Goal: Contribute content: Contribute content

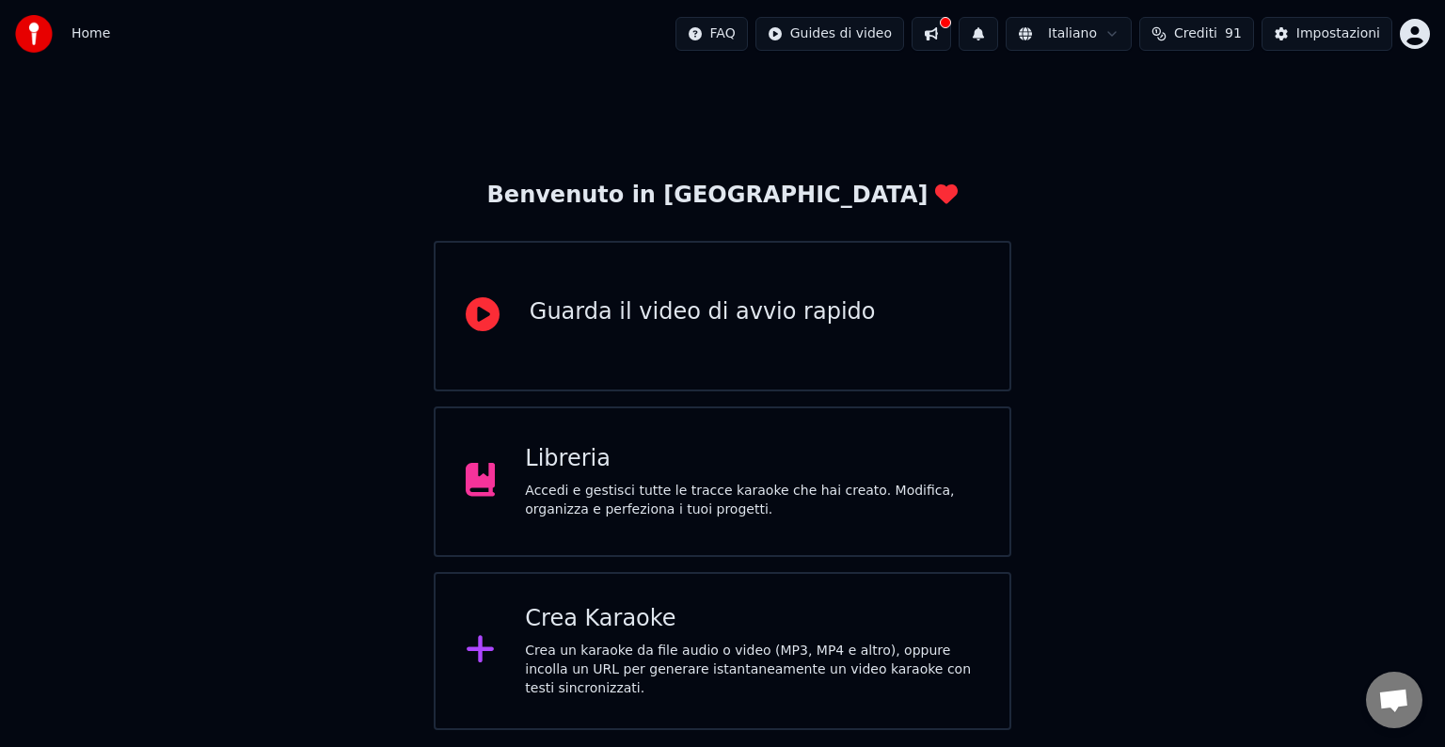
click at [918, 450] on div "Libreria" at bounding box center [752, 459] width 454 height 30
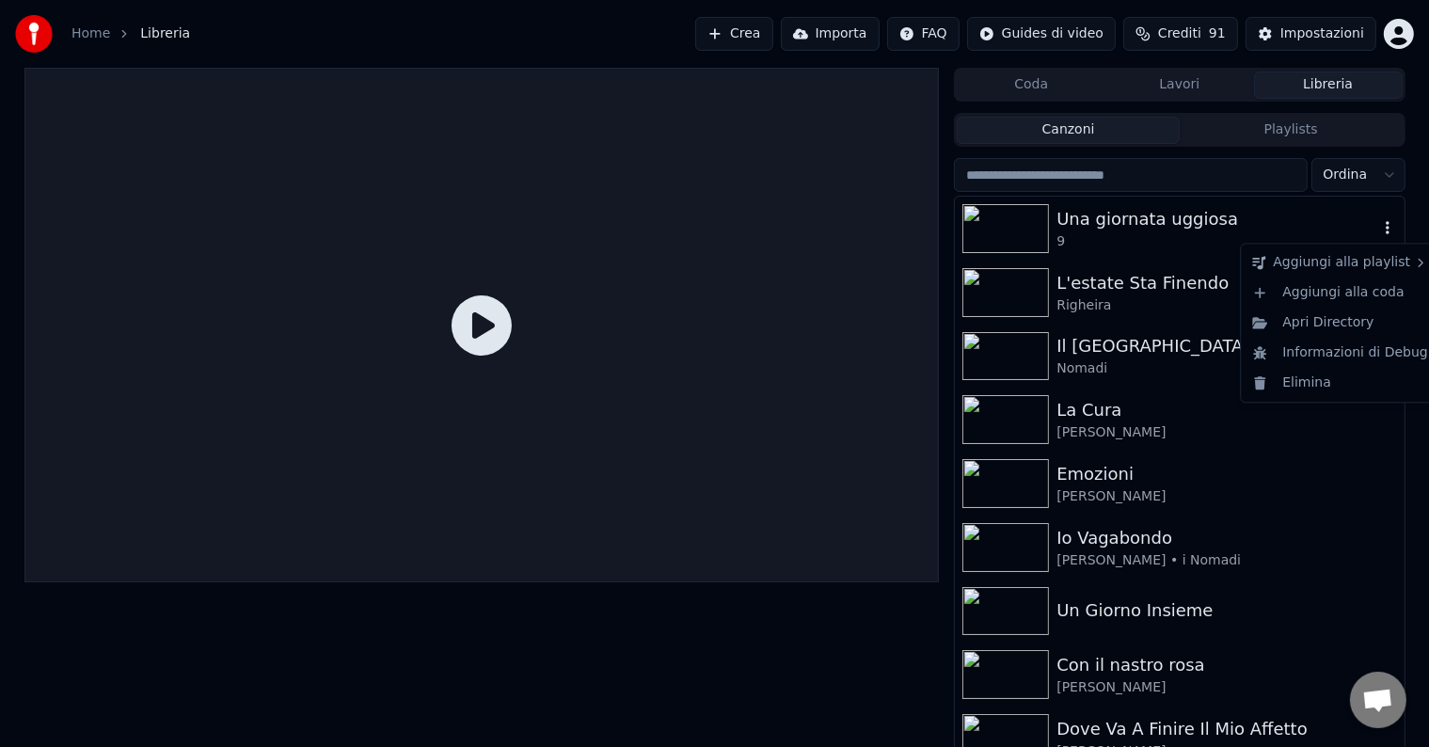
click at [1378, 230] on icon "button" at bounding box center [1387, 227] width 19 height 15
click at [1325, 388] on div "Elimina" at bounding box center [1340, 383] width 191 height 30
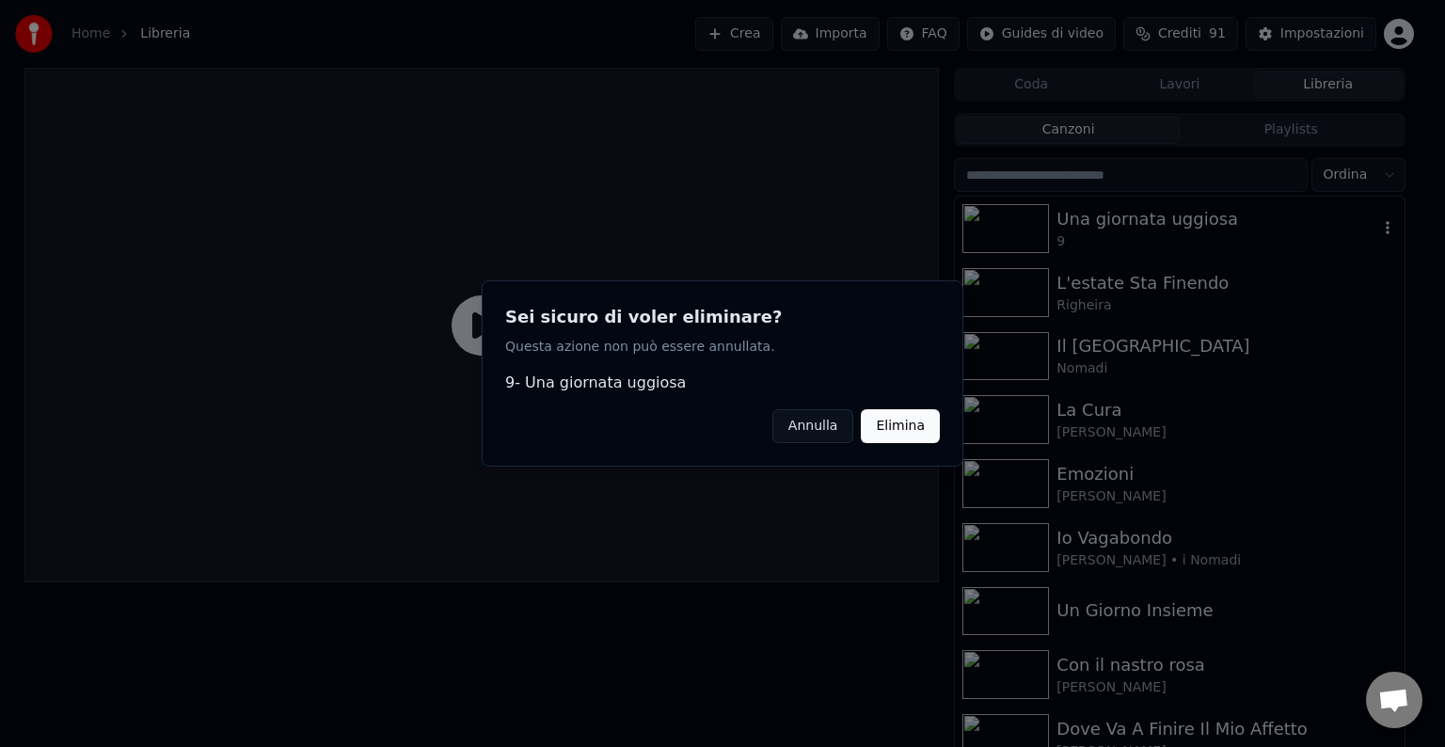
click at [904, 429] on button "Elimina" at bounding box center [900, 426] width 79 height 34
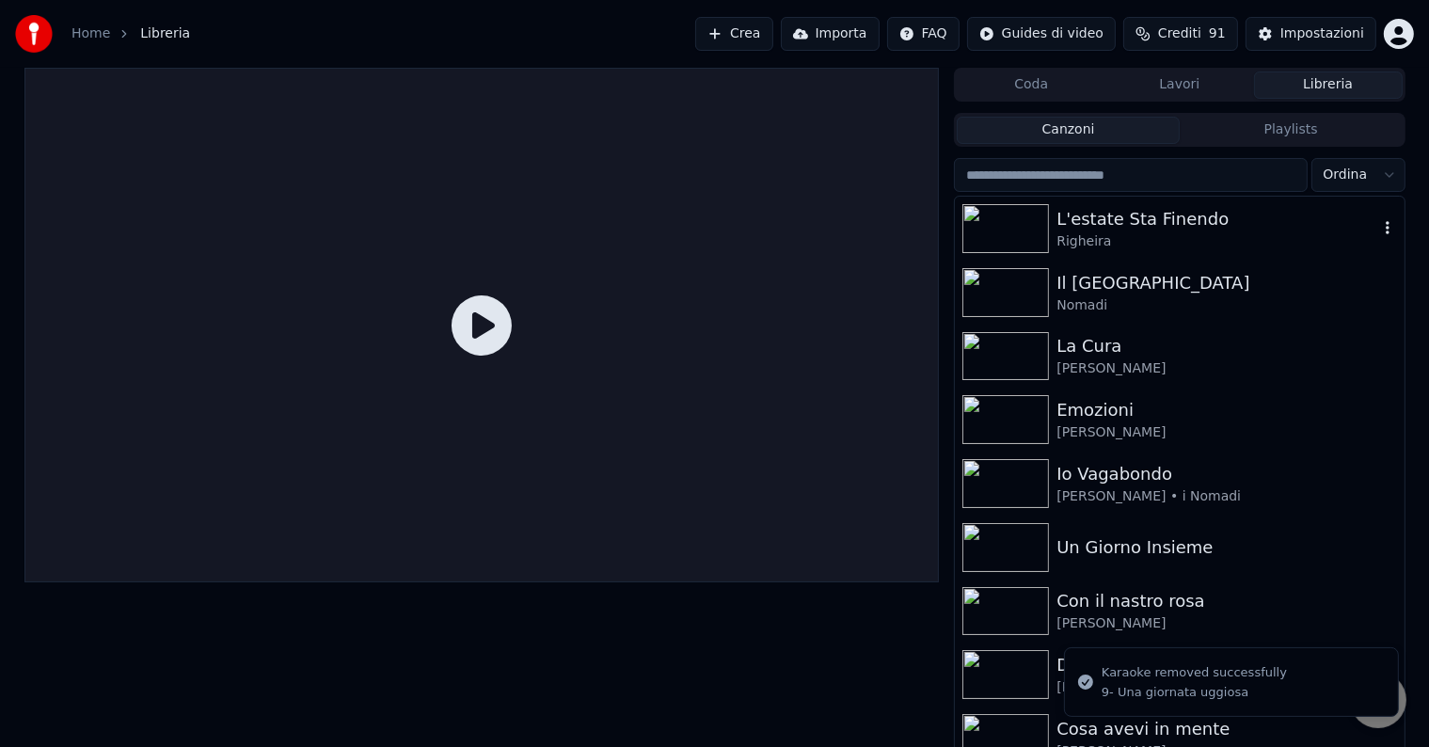
click at [1378, 228] on icon "button" at bounding box center [1387, 227] width 19 height 15
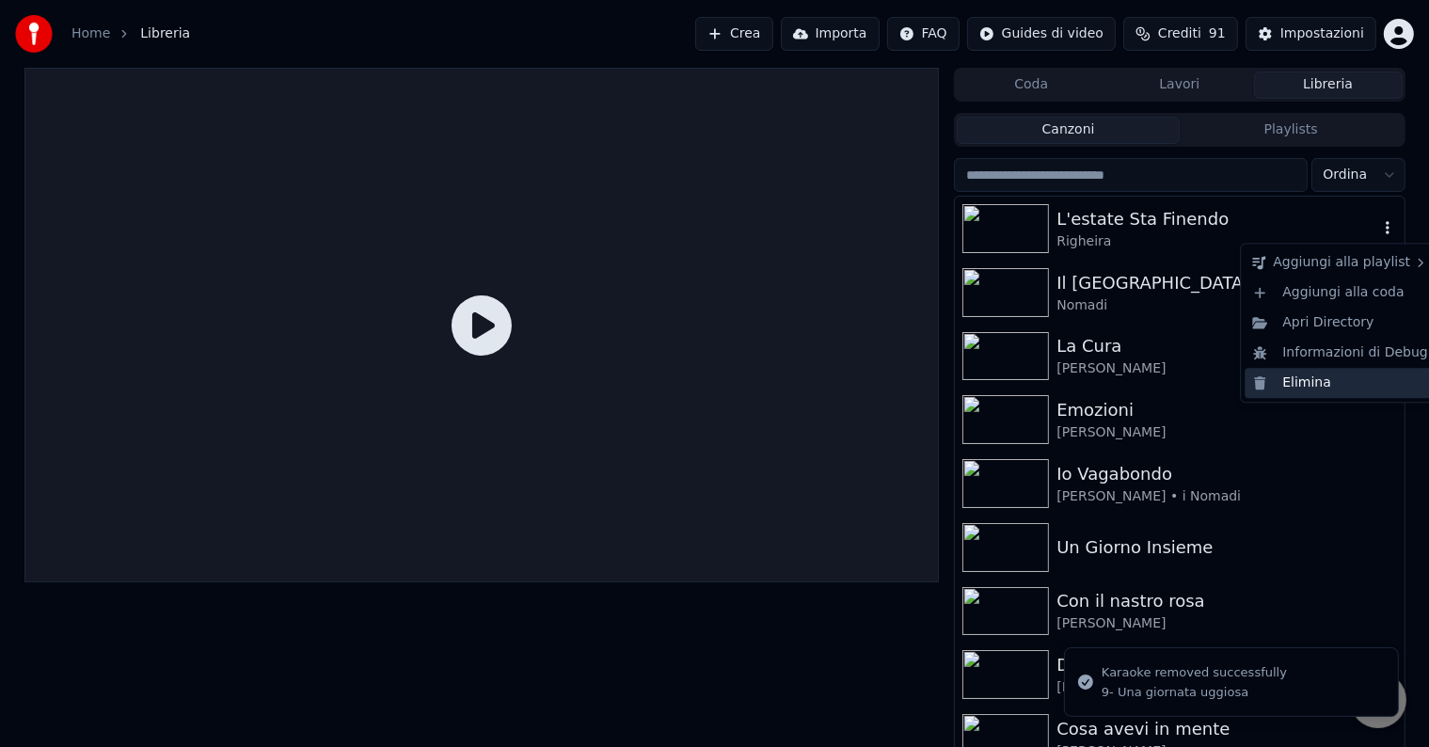
click at [1332, 381] on div "Elimina" at bounding box center [1340, 383] width 191 height 30
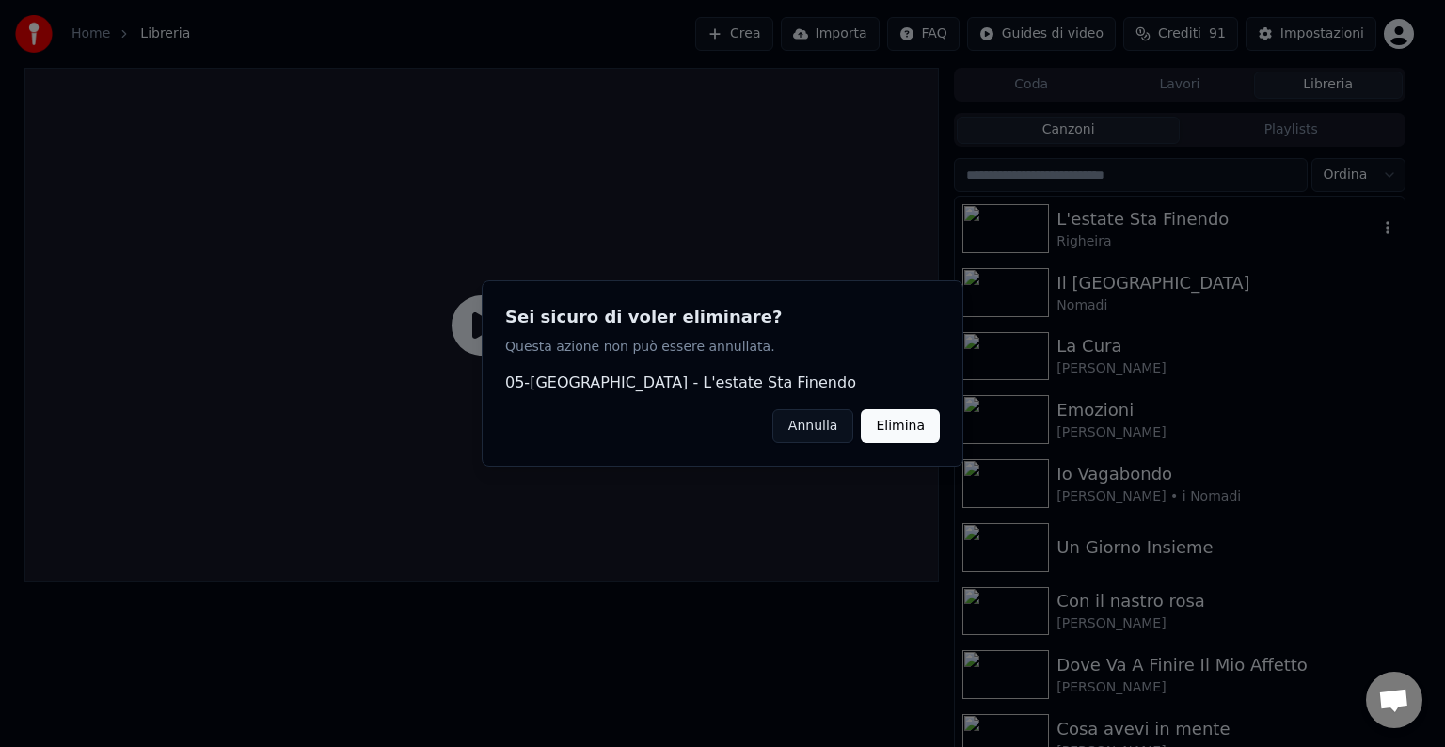
click at [901, 429] on button "Elimina" at bounding box center [900, 426] width 79 height 34
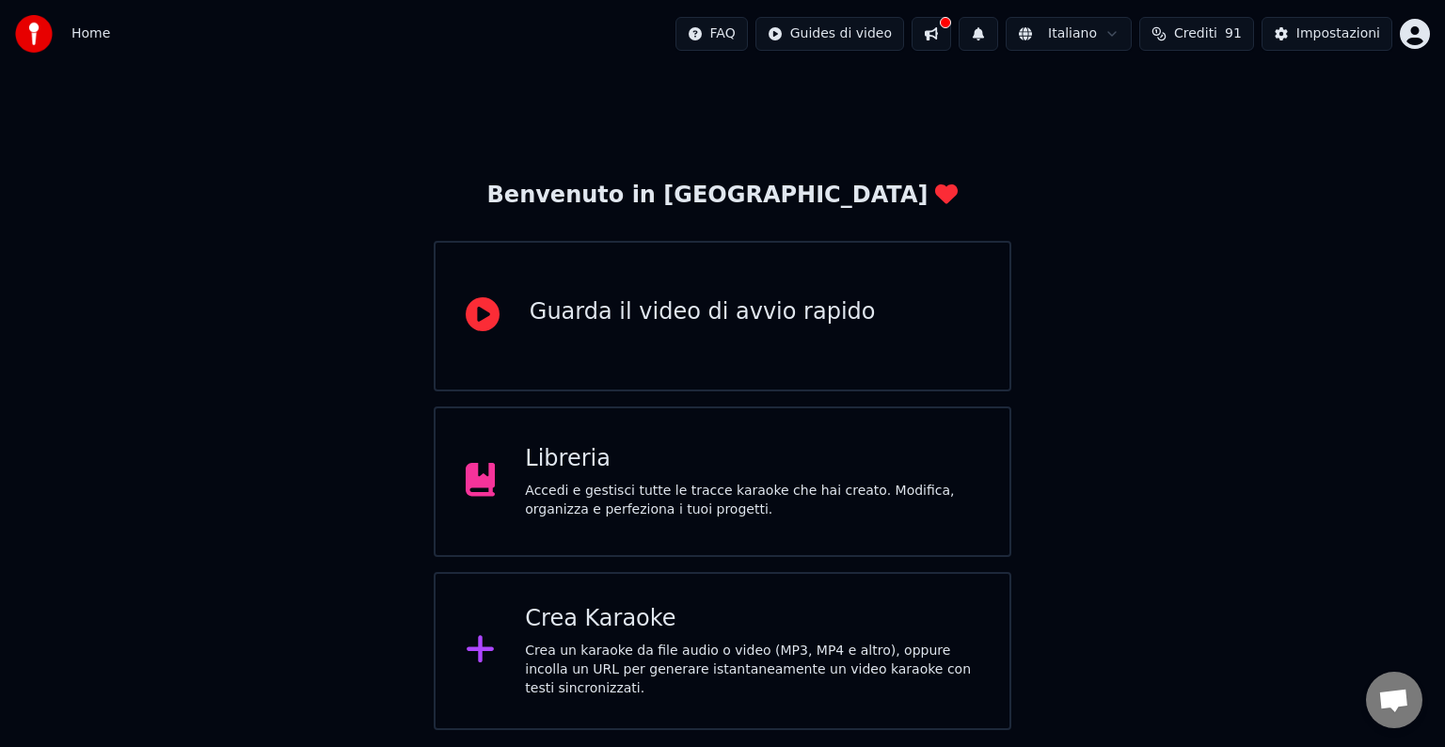
click at [756, 630] on div "Crea Karaoke" at bounding box center [752, 619] width 454 height 30
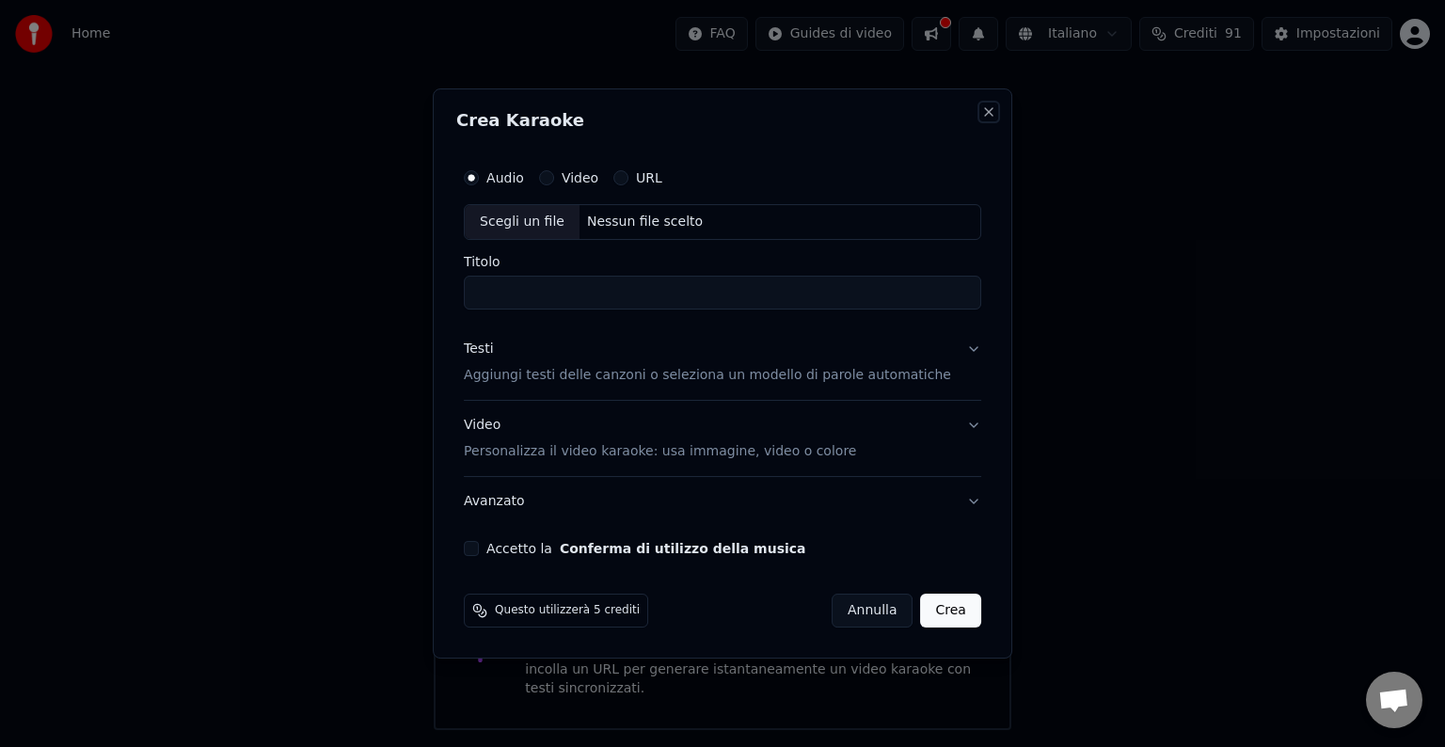
click at [981, 116] on button "Close" at bounding box center [988, 111] width 15 height 15
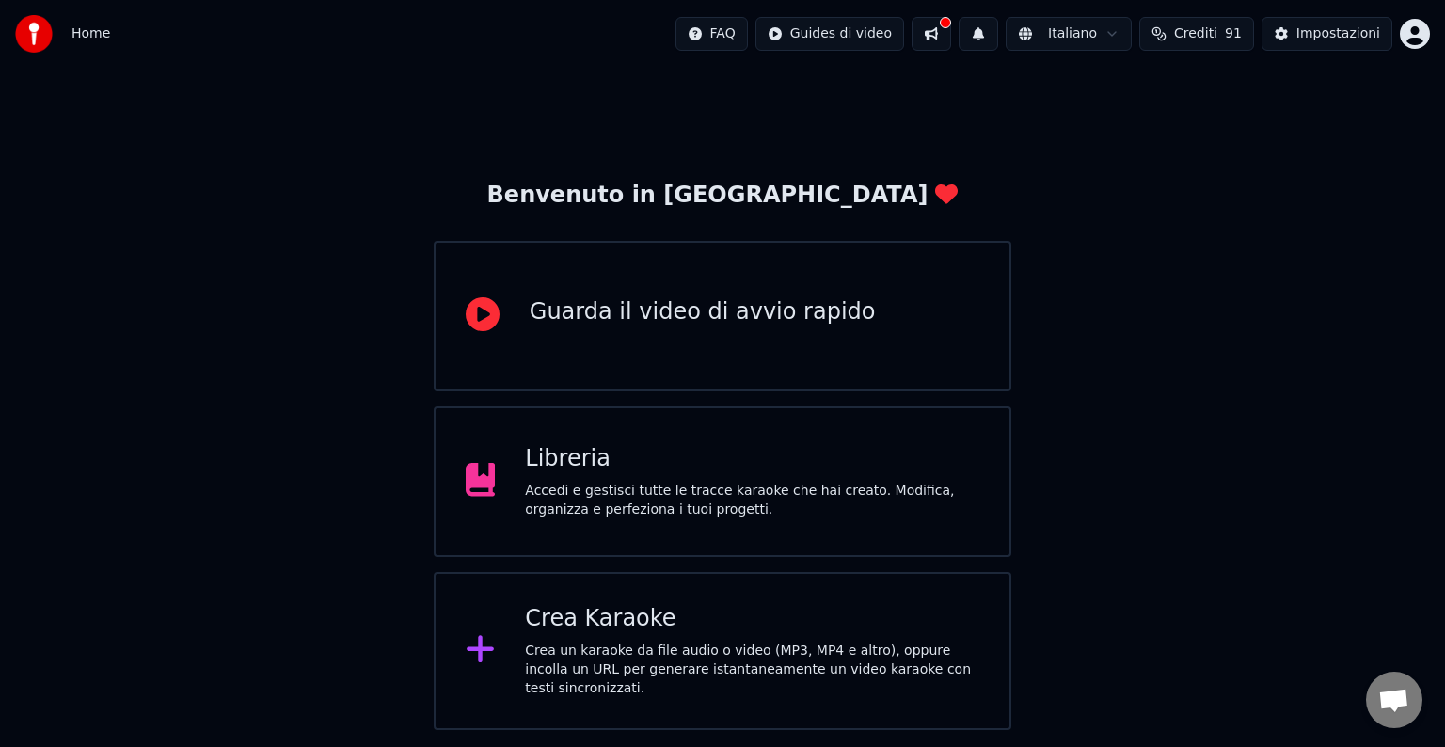
click at [707, 459] on div "Libreria" at bounding box center [752, 459] width 454 height 30
click at [591, 634] on div "Crea Karaoke" at bounding box center [752, 619] width 454 height 30
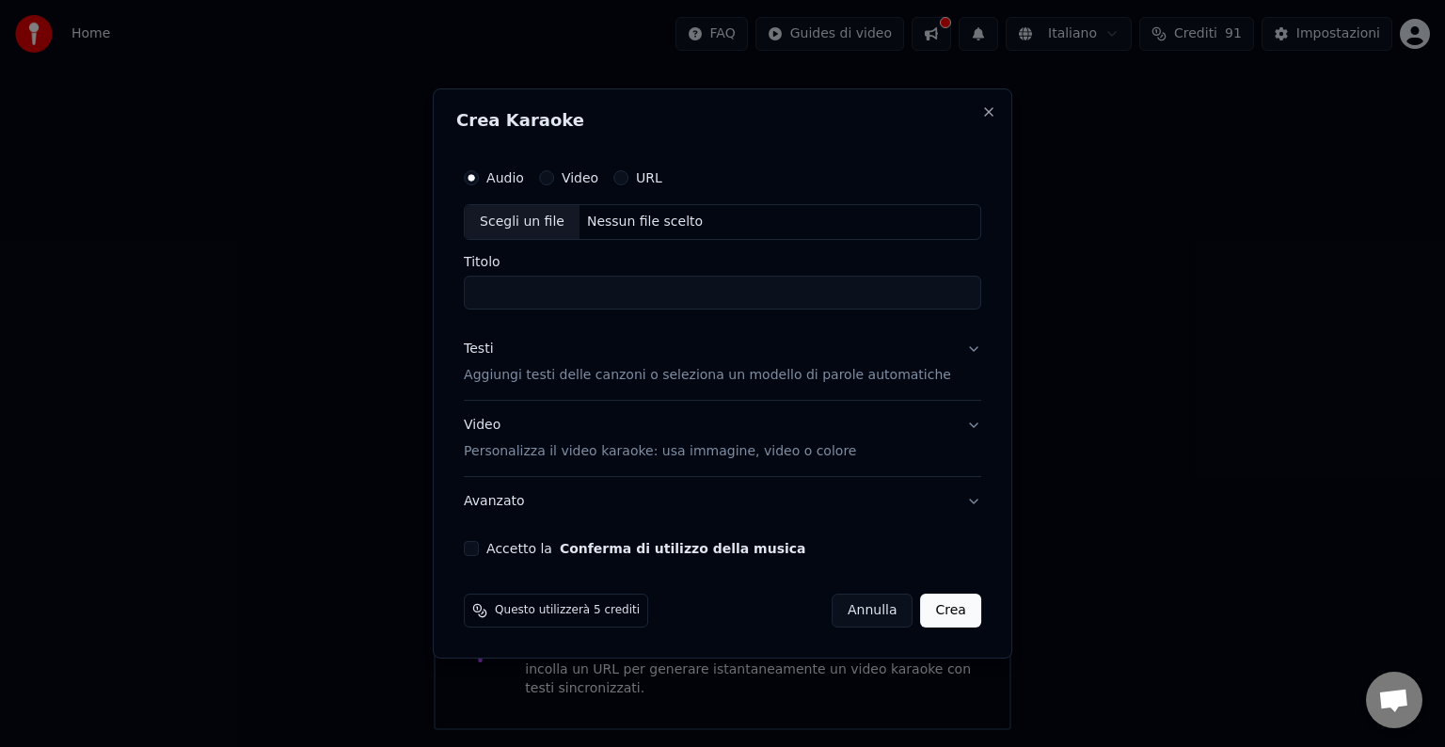
click at [500, 220] on div "Scegli un file" at bounding box center [522, 222] width 115 height 34
type input "**********"
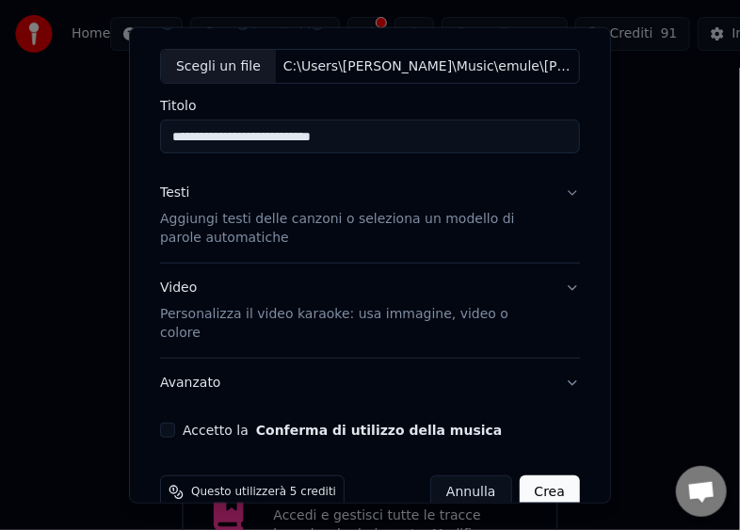
scroll to position [110, 0]
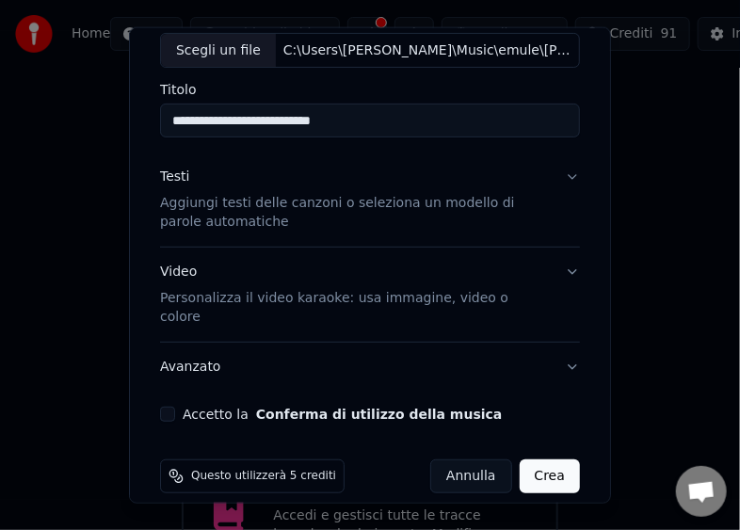
click at [168, 406] on button "Accetto la Conferma di utilizzo della musica" at bounding box center [167, 413] width 15 height 15
click at [529, 459] on button "Crea" at bounding box center [549, 476] width 60 height 34
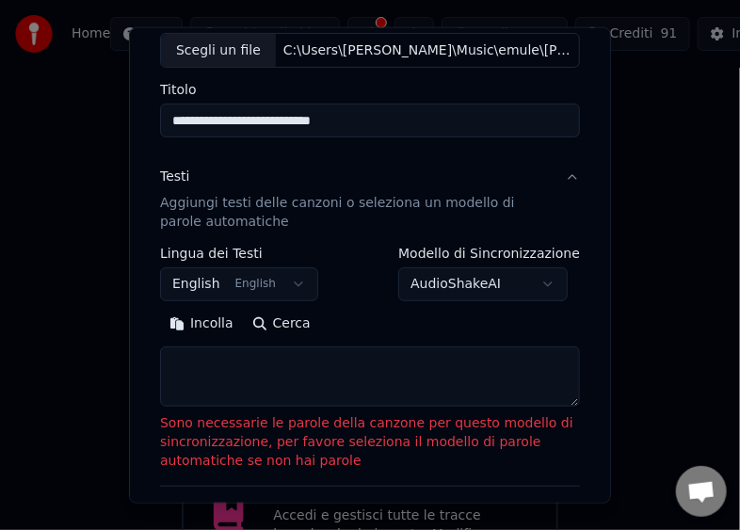
click at [217, 322] on button "Incolla" at bounding box center [201, 324] width 83 height 30
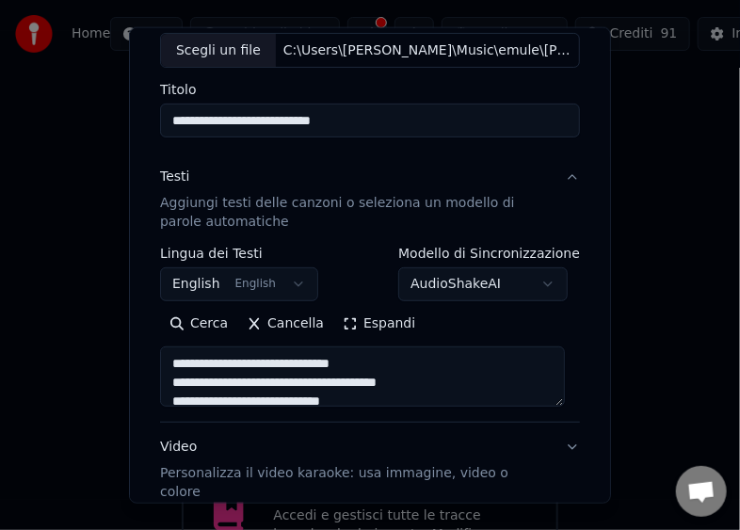
type textarea "**********"
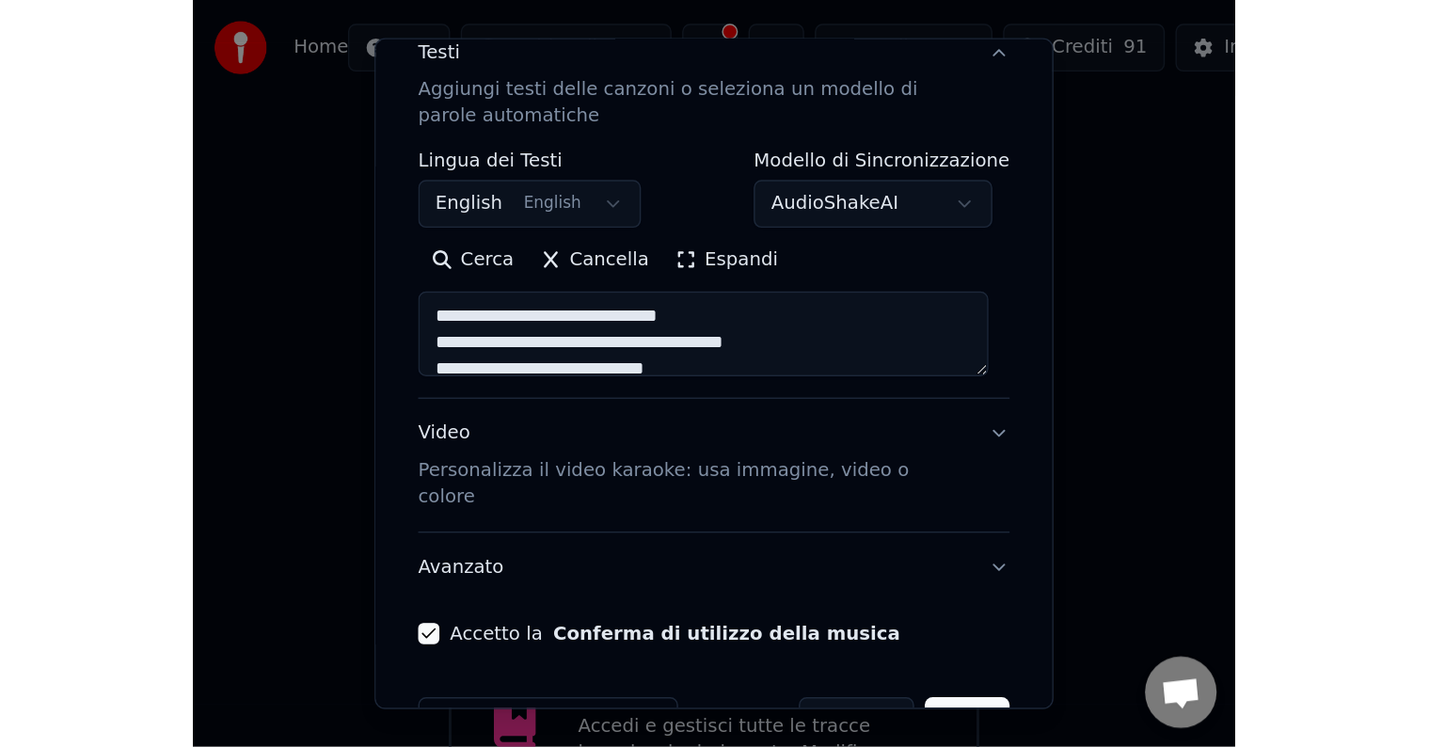
scroll to position [273, 0]
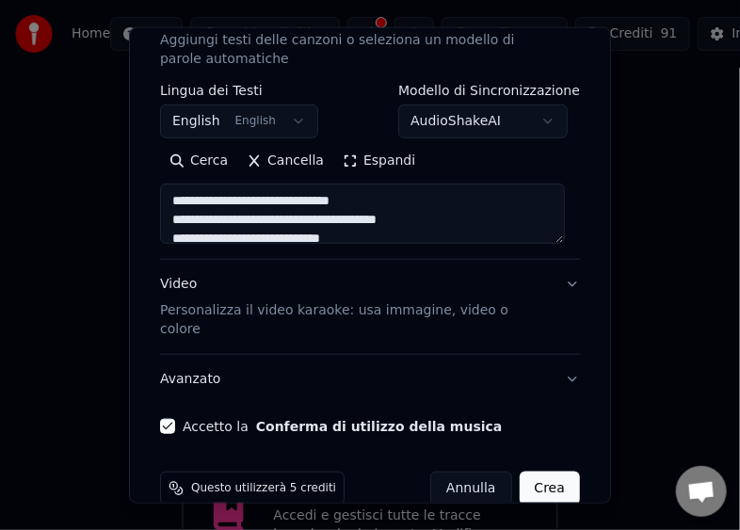
click at [538, 471] on button "Crea" at bounding box center [549, 488] width 60 height 34
select select "**"
type textarea "**********"
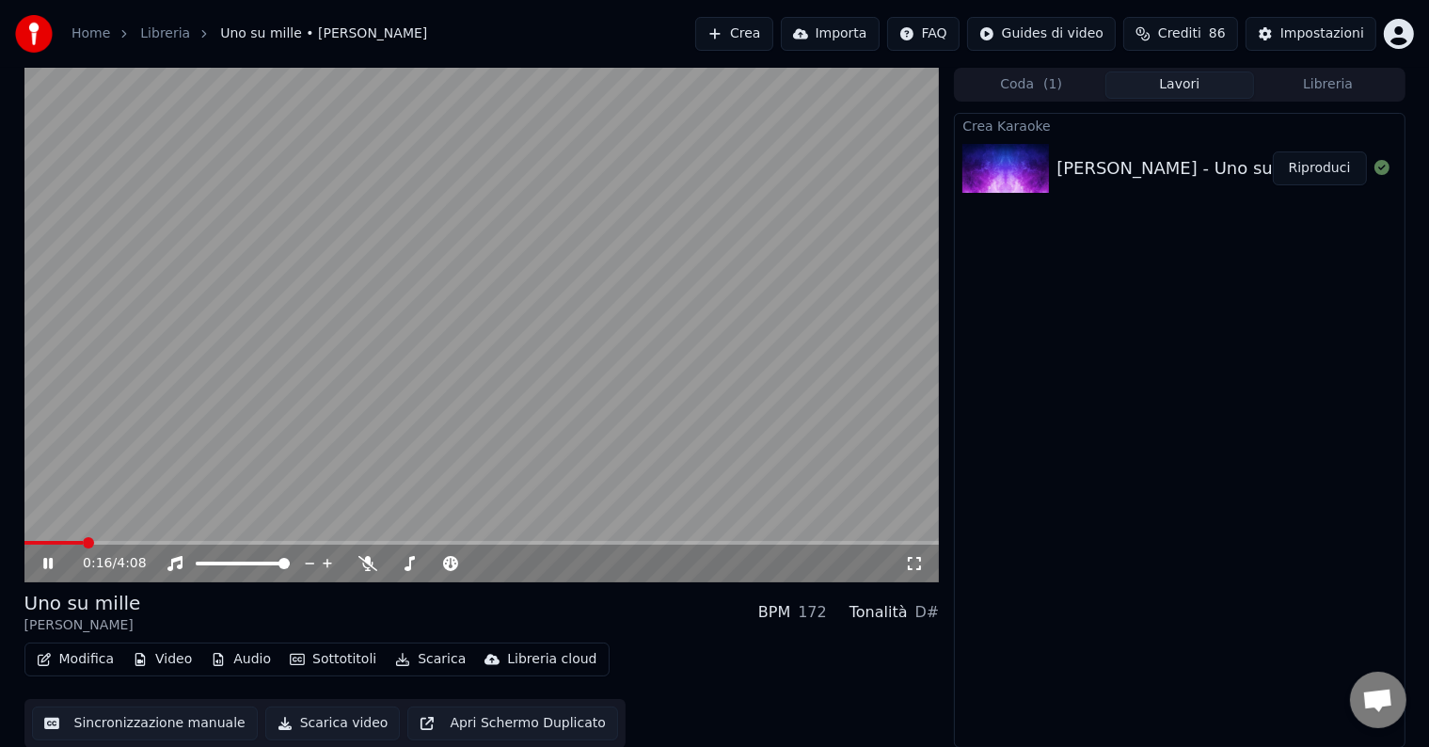
click at [342, 730] on button "Scarica video" at bounding box center [332, 724] width 135 height 34
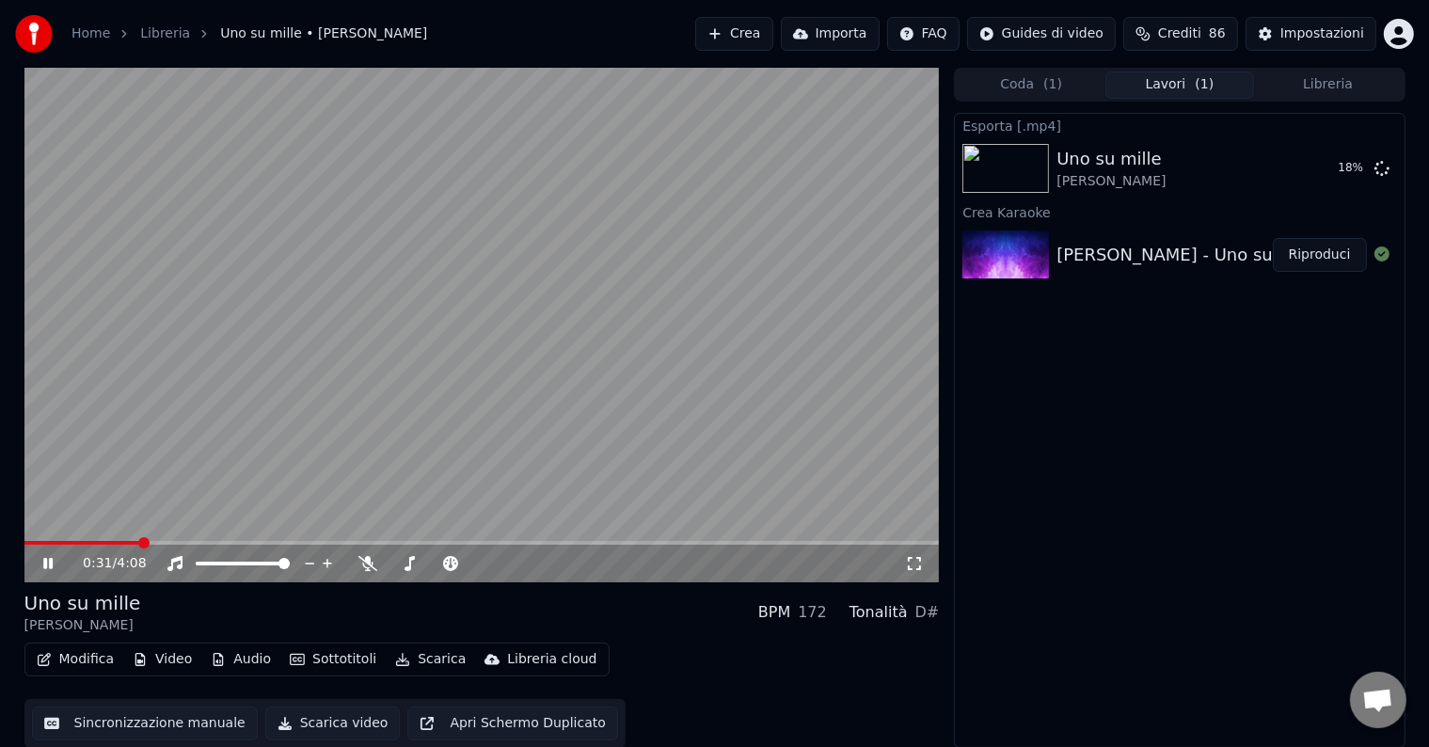
click at [354, 542] on span at bounding box center [481, 543] width 915 height 4
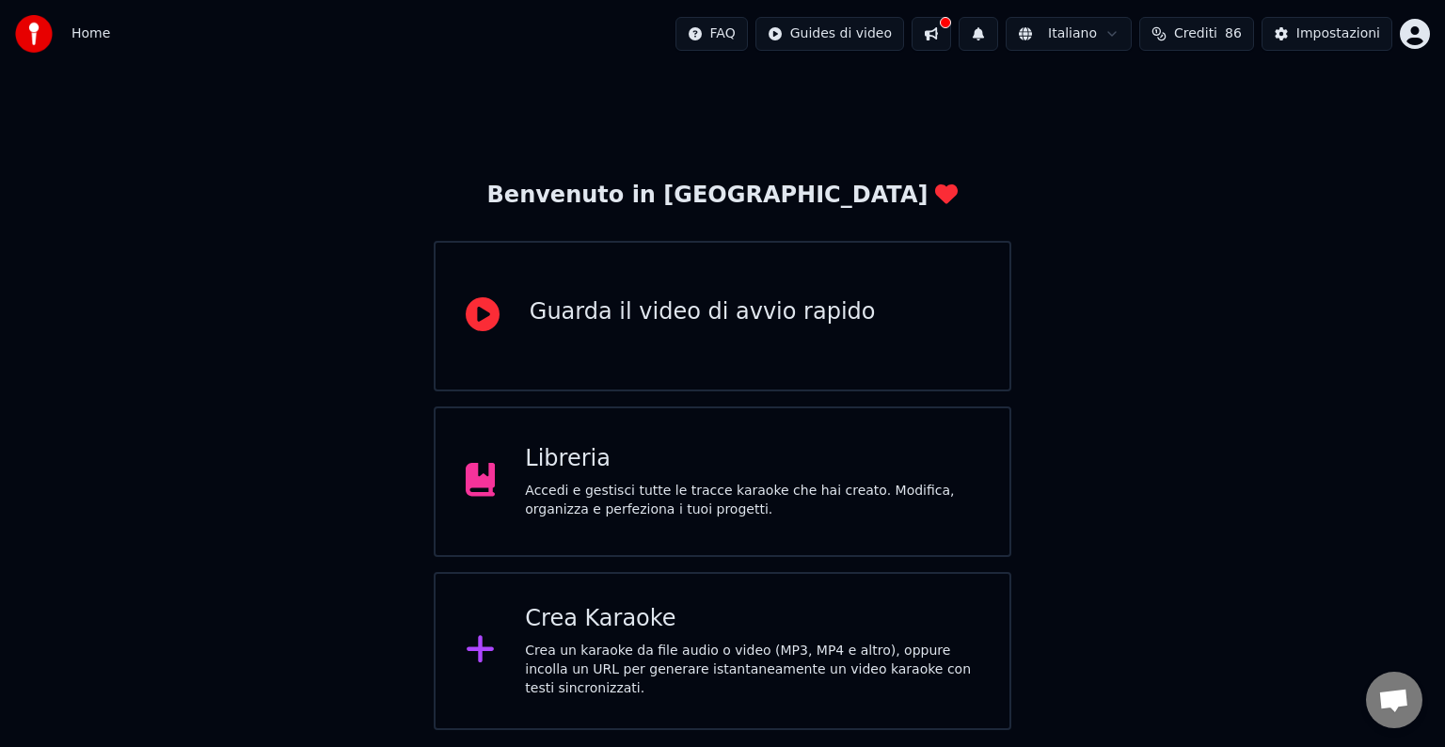
click at [804, 494] on div "Accedi e gestisci tutte le tracce karaoke che hai creato. Modifica, organizza e…" at bounding box center [752, 501] width 454 height 38
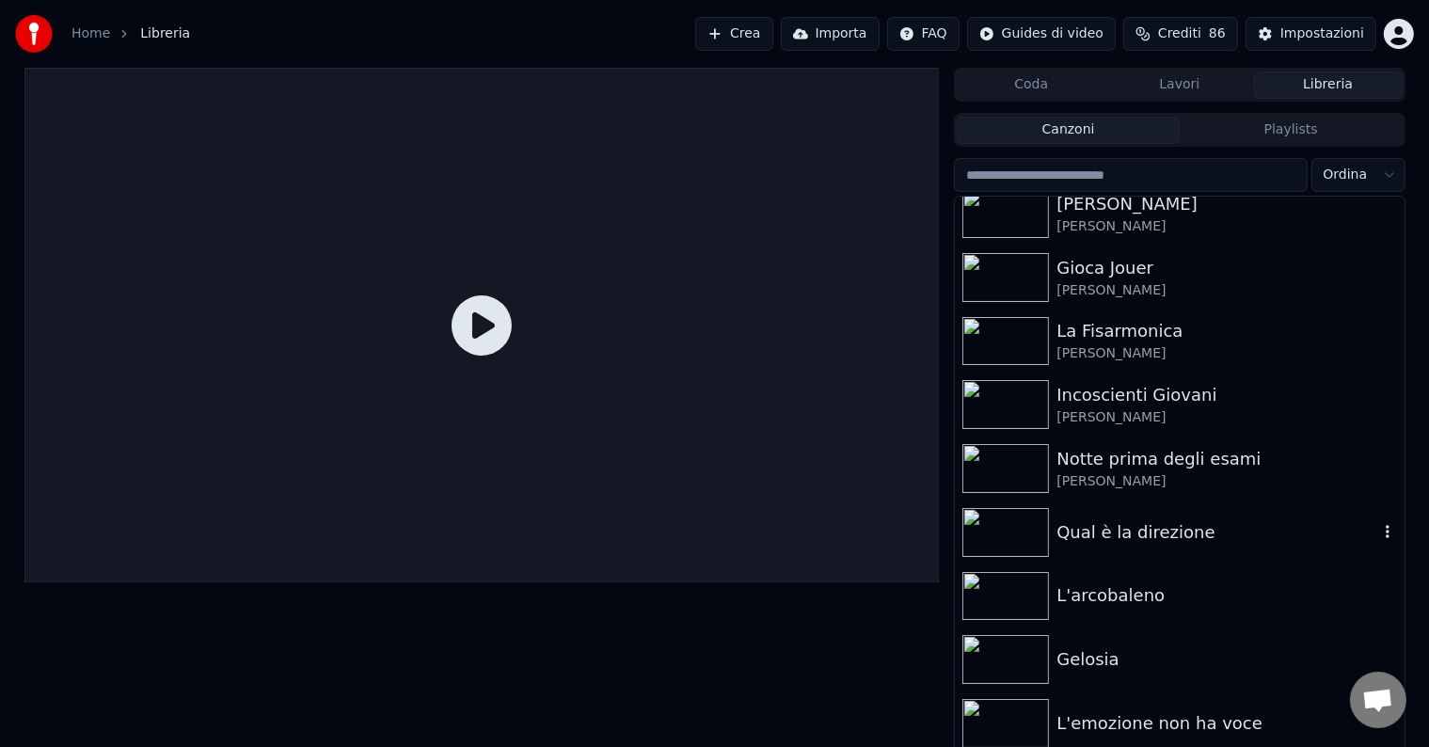
scroll to position [911, 0]
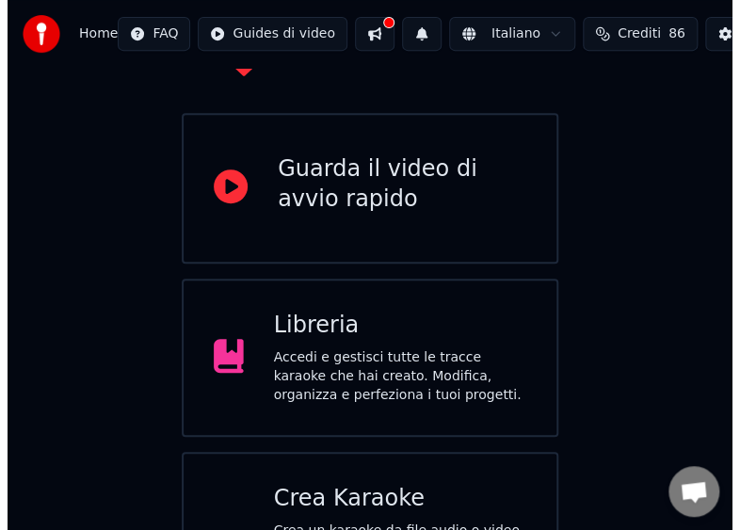
scroll to position [225, 0]
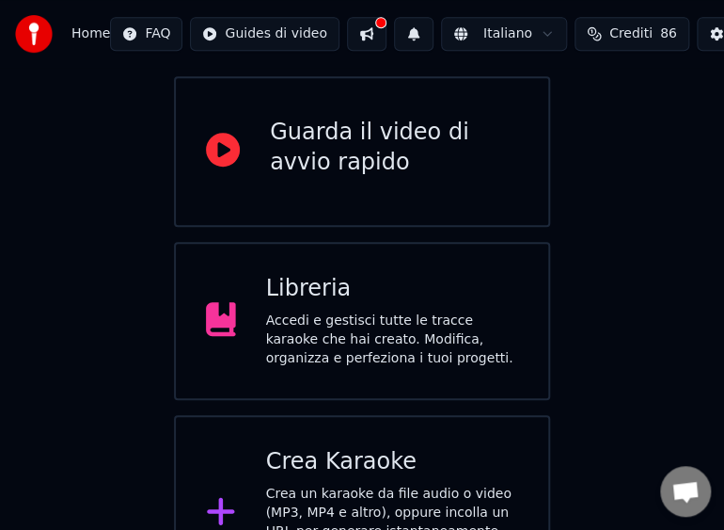
click at [335, 485] on div "Crea un karaoke da file audio o video (MP3, MP4 e altro), oppure incolla un URL…" at bounding box center [392, 532] width 253 height 94
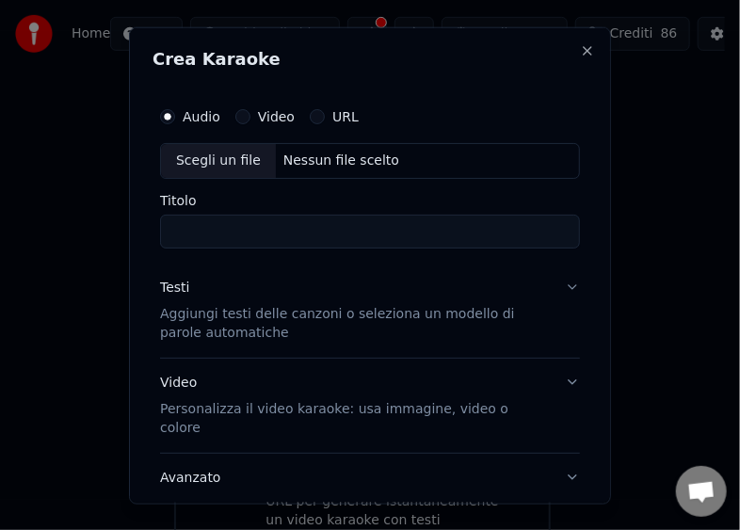
click at [187, 166] on div "Scegli un file" at bounding box center [218, 160] width 115 height 34
type input "**********"
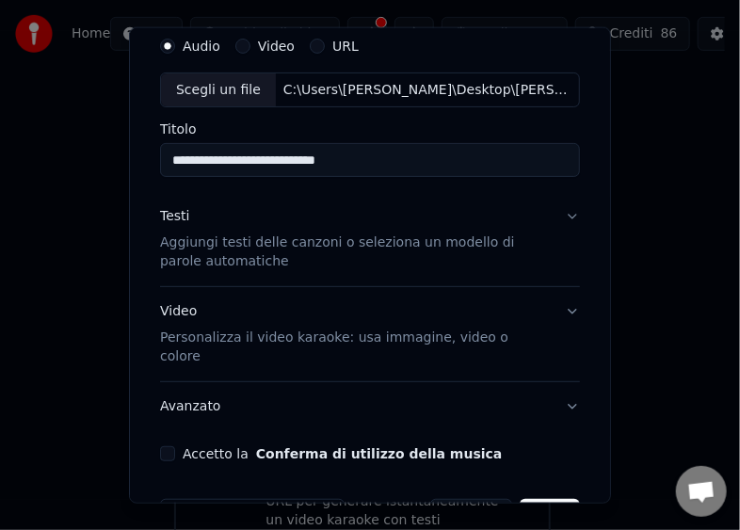
scroll to position [110, 0]
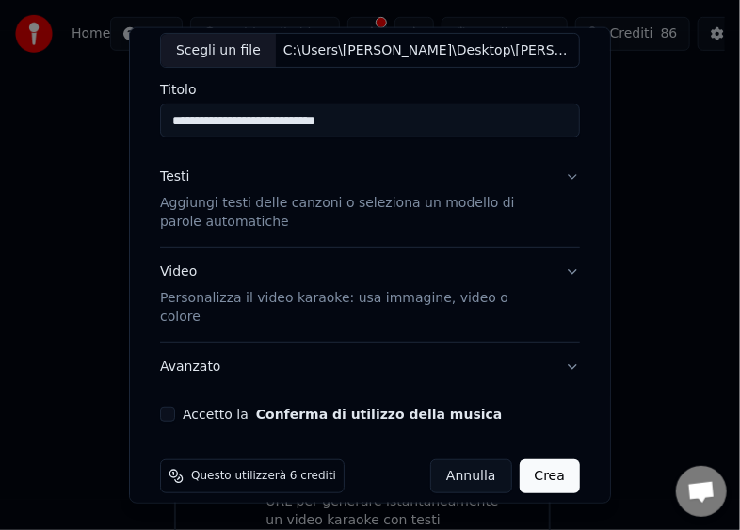
click at [167, 406] on button "Accetto la Conferma di utilizzo della musica" at bounding box center [167, 413] width 15 height 15
click at [534, 459] on button "Crea" at bounding box center [549, 476] width 60 height 34
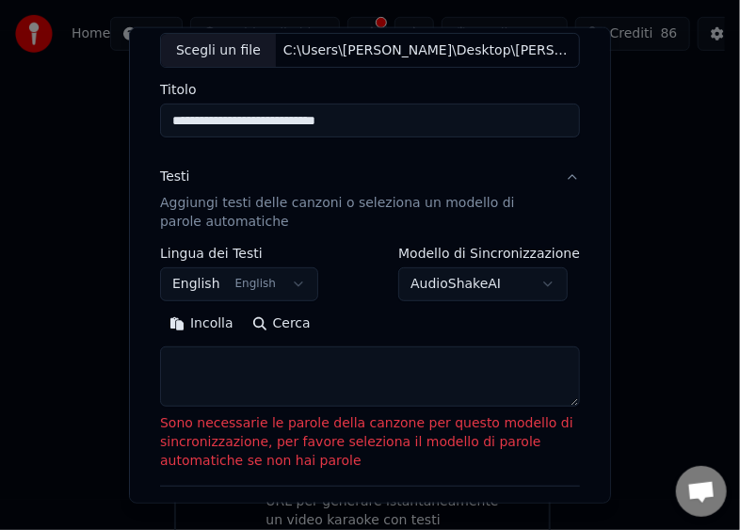
click at [206, 320] on button "Incolla" at bounding box center [201, 324] width 83 height 30
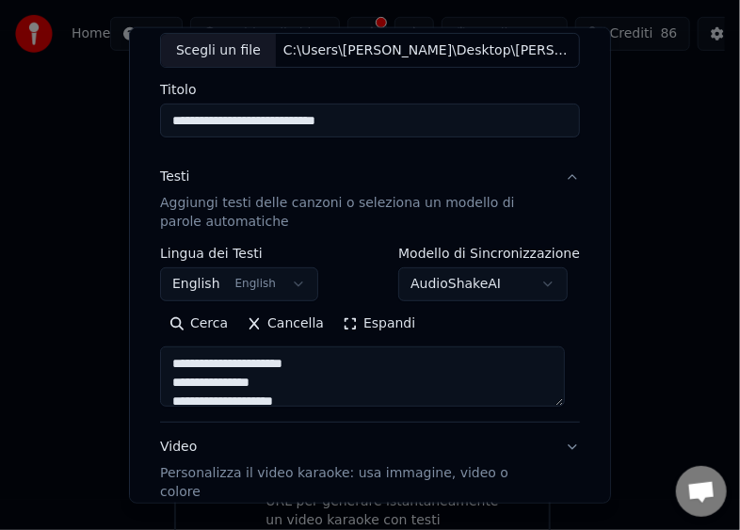
type textarea "**********"
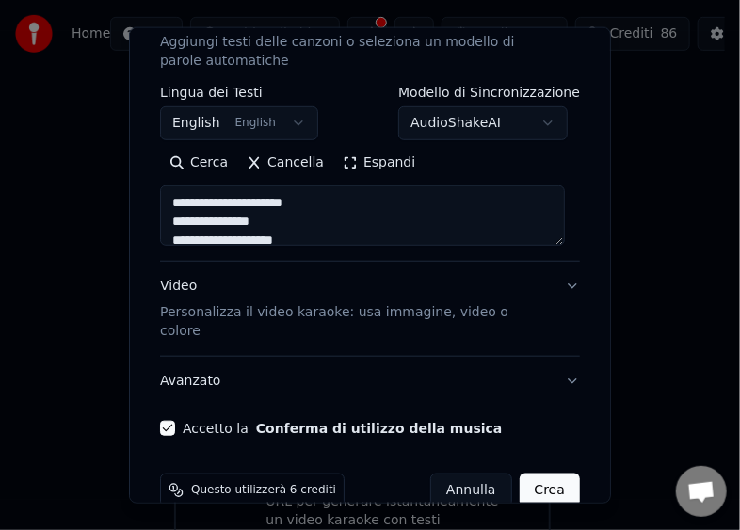
scroll to position [285, 0]
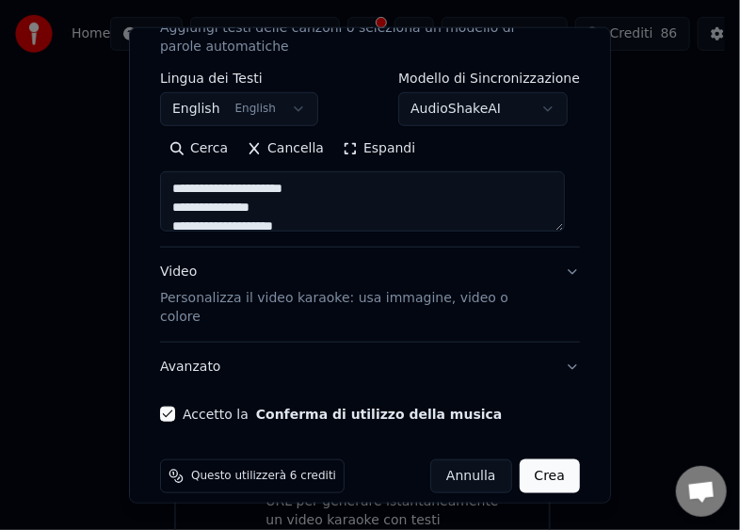
click at [542, 459] on button "Crea" at bounding box center [549, 476] width 60 height 34
select select "**"
type textarea "**********"
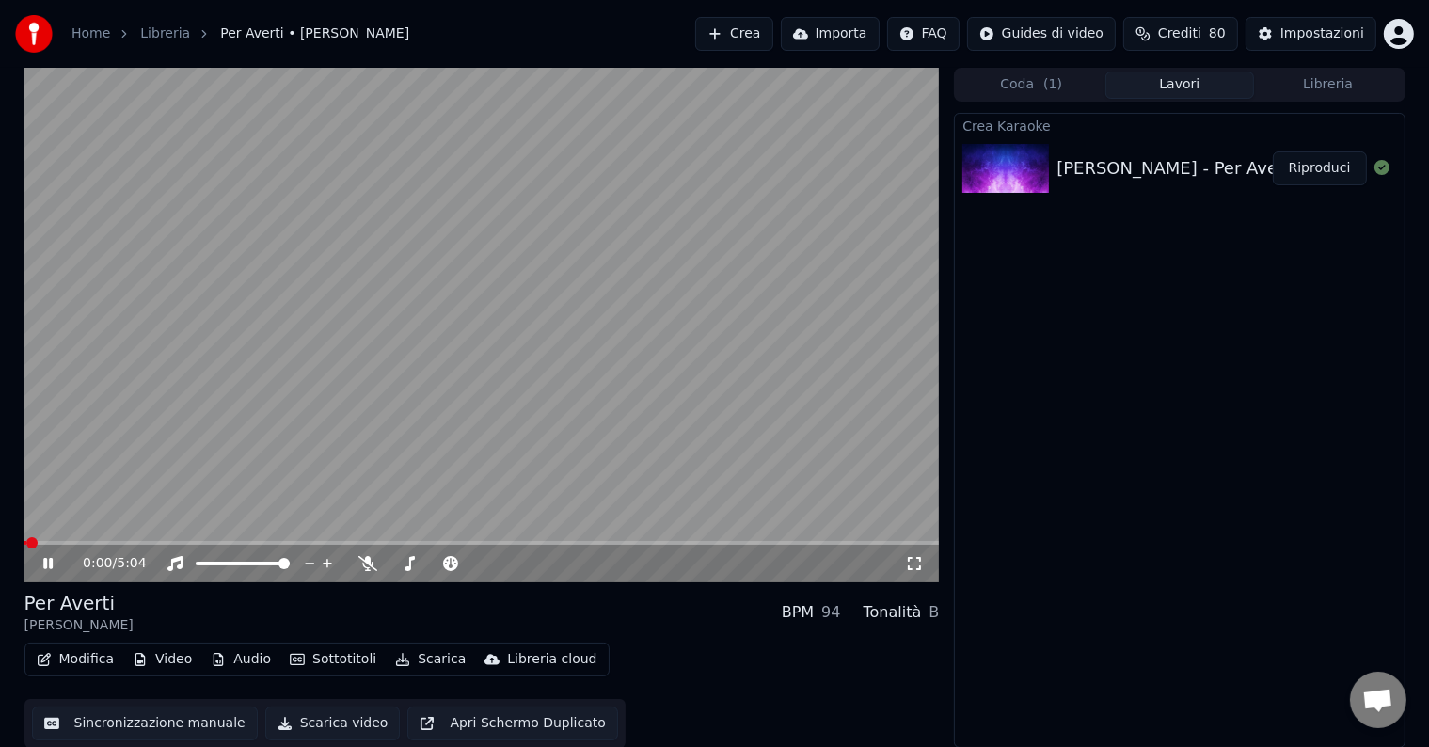
click at [347, 718] on button "Scarica video" at bounding box center [332, 724] width 135 height 34
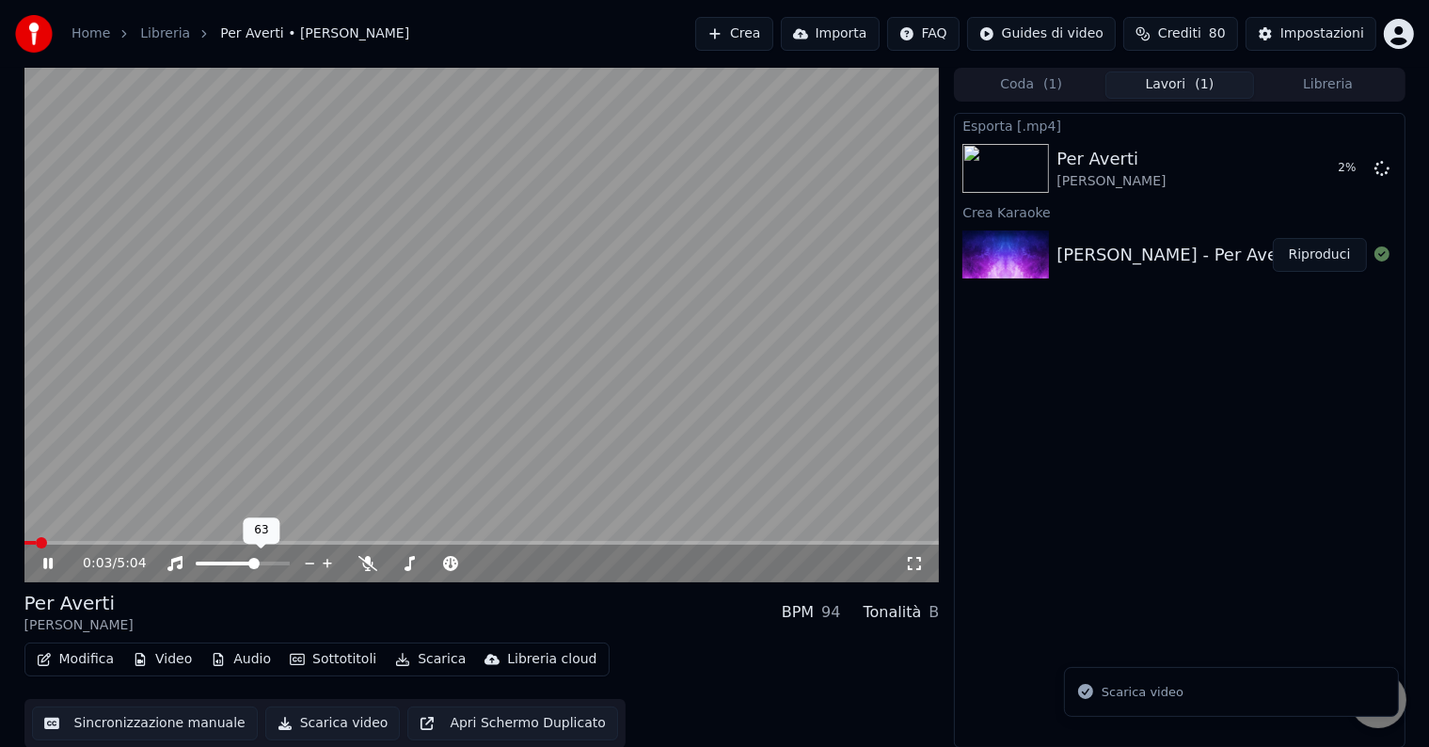
click at [255, 565] on span at bounding box center [253, 563] width 11 height 11
click at [326, 541] on span at bounding box center [481, 543] width 915 height 4
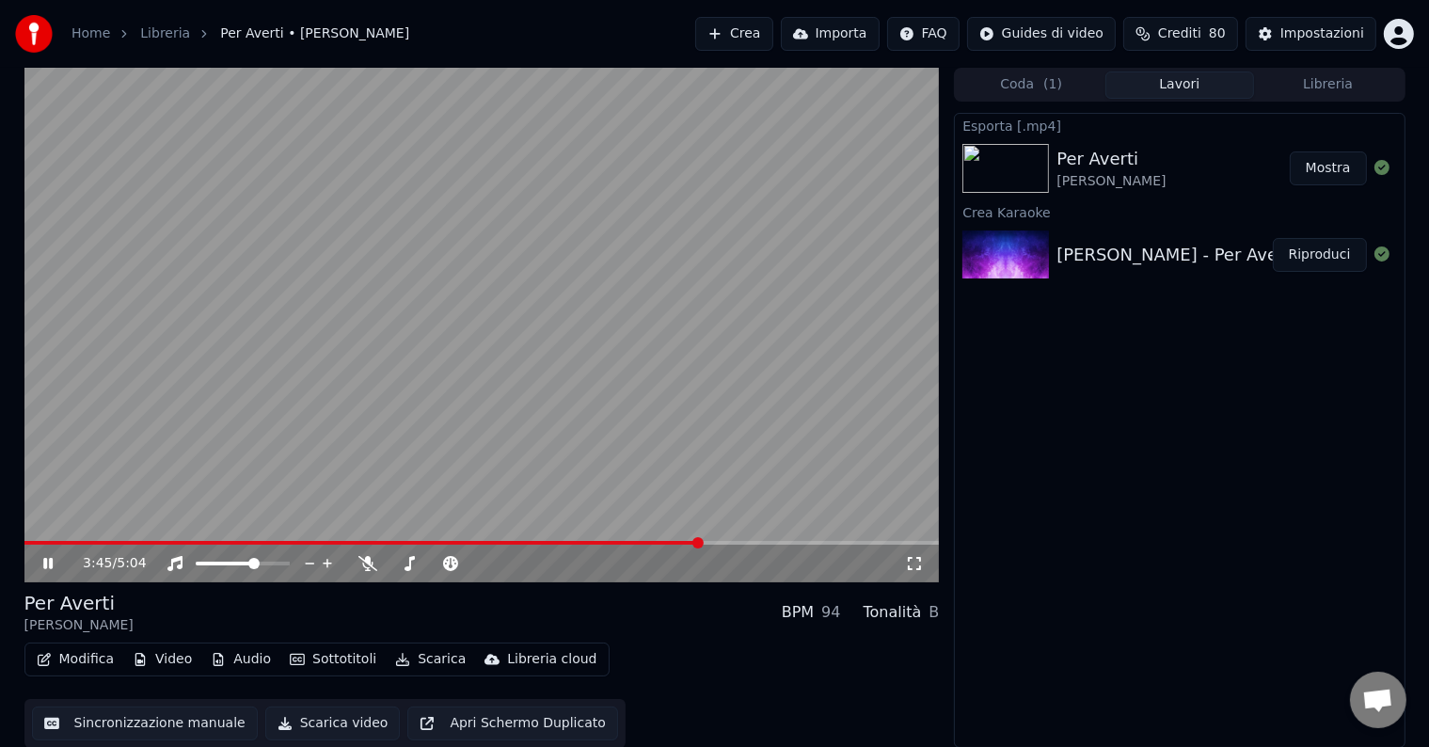
click at [701, 542] on span at bounding box center [481, 543] width 915 height 4
click at [764, 544] on span at bounding box center [481, 543] width 915 height 4
click at [817, 542] on span at bounding box center [481, 543] width 915 height 4
